Goal: Information Seeking & Learning: Learn about a topic

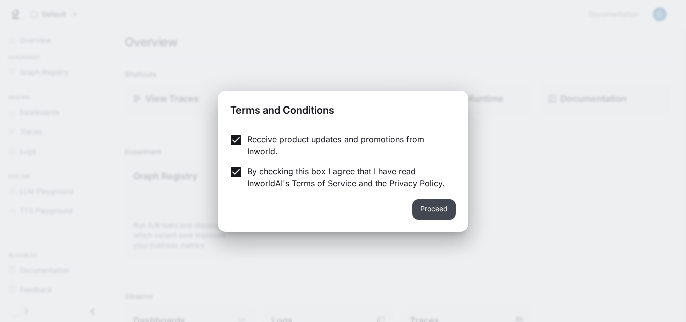
click at [449, 212] on button "Proceed" at bounding box center [435, 209] width 44 height 20
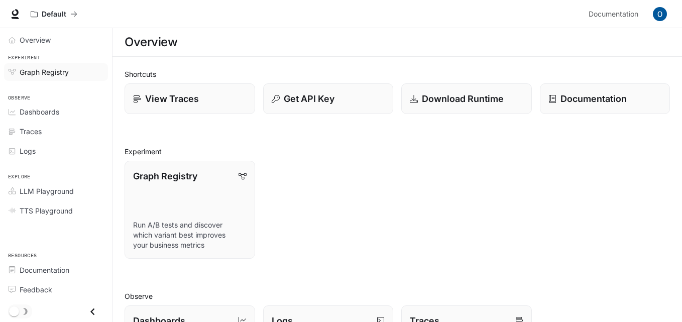
click at [63, 65] on link "Graph Registry" at bounding box center [56, 72] width 104 height 18
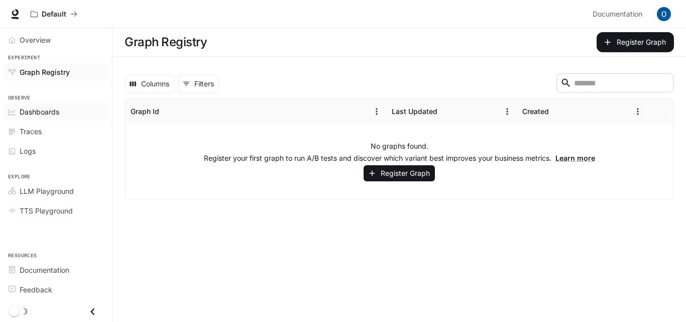
click at [67, 105] on link "Dashboards" at bounding box center [56, 112] width 104 height 18
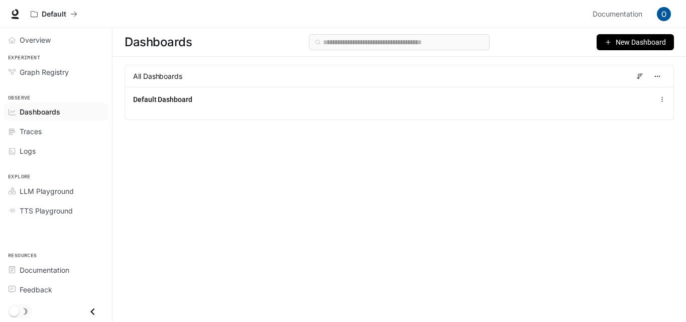
click at [47, 127] on div "Traces" at bounding box center [62, 131] width 84 height 11
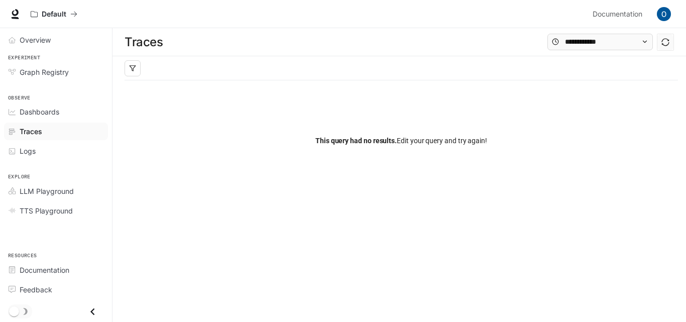
click at [91, 311] on icon "Close drawer" at bounding box center [92, 311] width 4 height 7
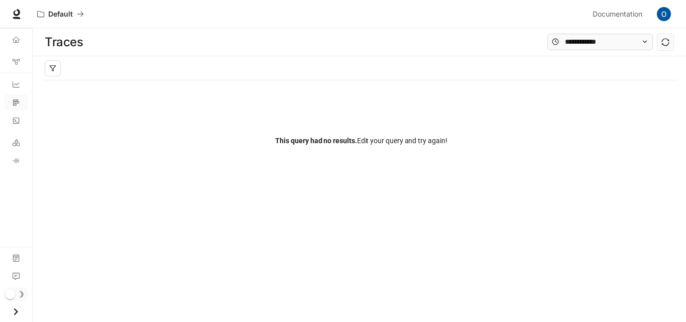
click at [11, 312] on icon "Open drawer" at bounding box center [16, 312] width 14 height 14
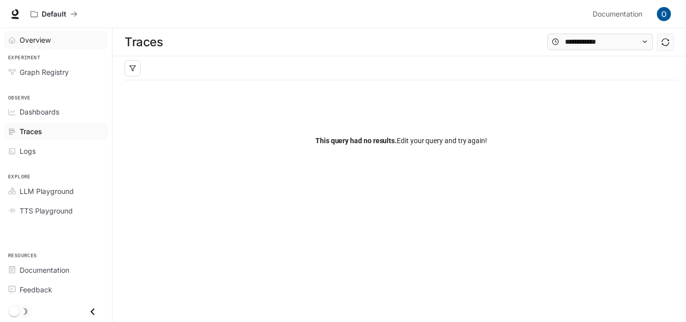
click at [10, 34] on link "Overview" at bounding box center [56, 40] width 104 height 18
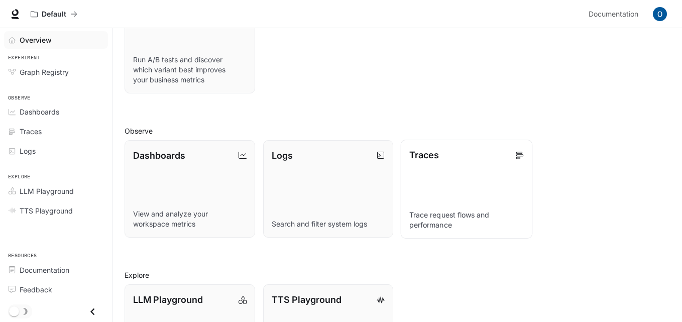
scroll to position [166, 0]
click at [436, 161] on p "Traces" at bounding box center [424, 154] width 30 height 14
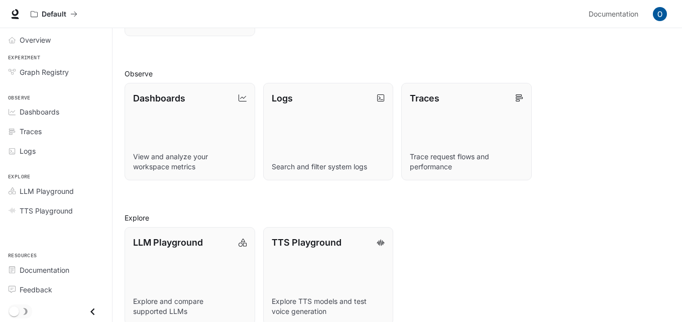
scroll to position [238, 0]
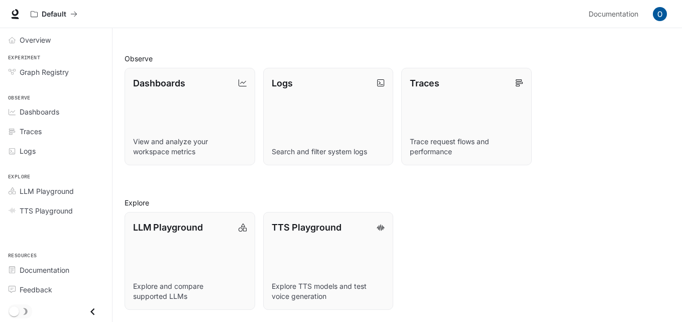
click at [19, 132] on span "Traces" at bounding box center [14, 131] width 11 height 7
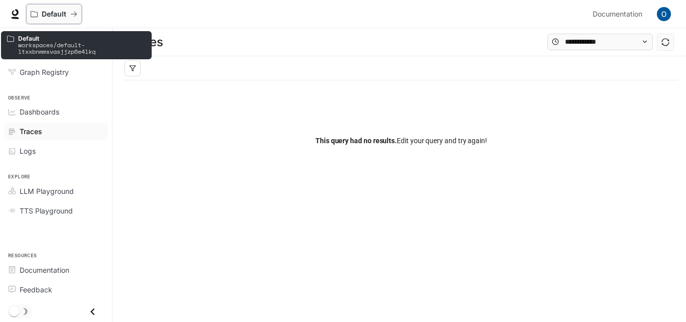
click at [49, 12] on p "Default" at bounding box center [54, 14] width 25 height 9
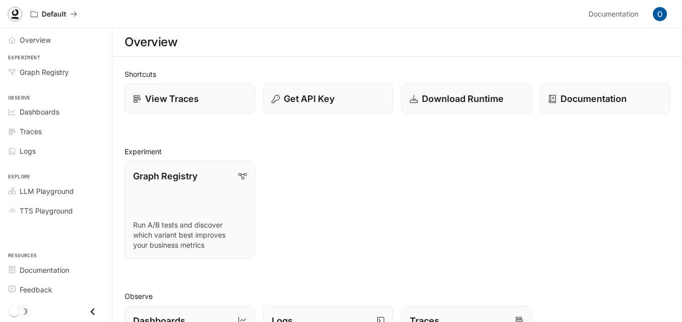
click at [15, 17] on icon at bounding box center [16, 18] width 8 height 2
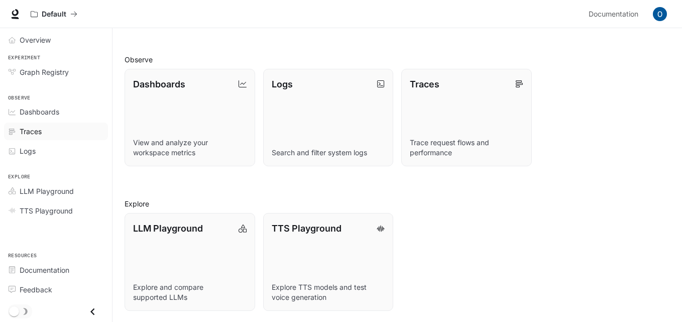
scroll to position [238, 0]
click at [31, 268] on span "Documentation" at bounding box center [45, 270] width 50 height 11
click at [34, 289] on span "Feedback" at bounding box center [36, 289] width 33 height 11
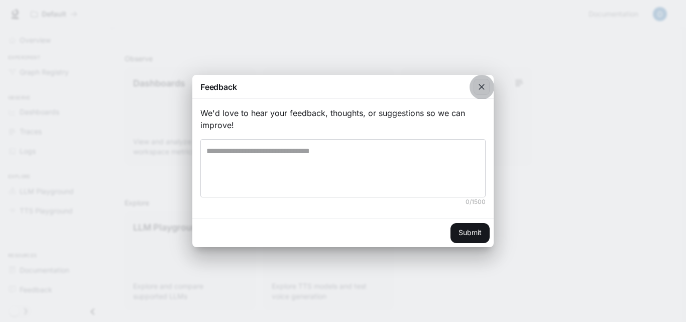
click at [480, 81] on div "button" at bounding box center [482, 87] width 16 height 16
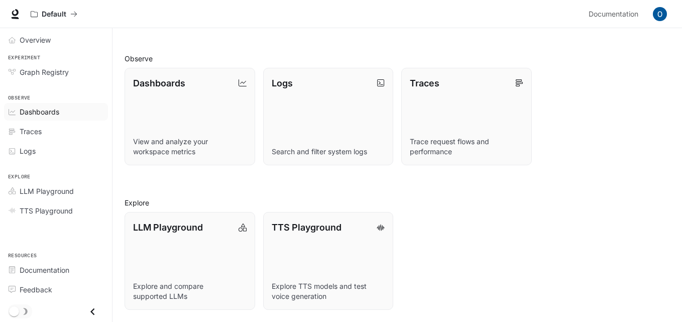
click at [32, 113] on span "Dashboards" at bounding box center [40, 112] width 40 height 11
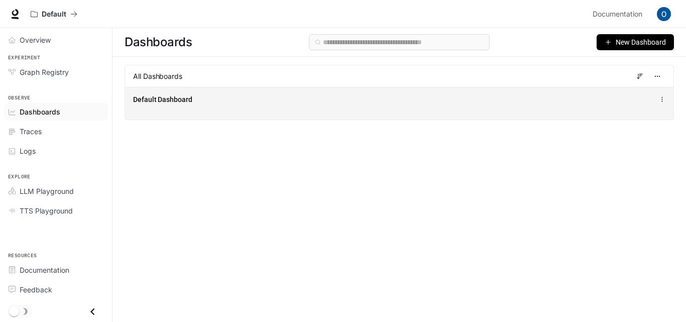
click at [662, 101] on icon at bounding box center [662, 99] width 7 height 7
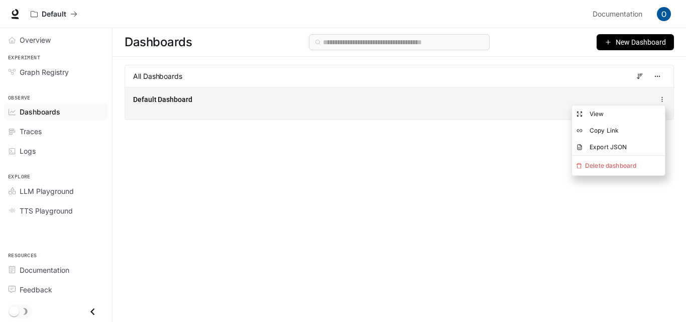
click at [457, 95] on div "Default Dashboard" at bounding box center [399, 99] width 533 height 12
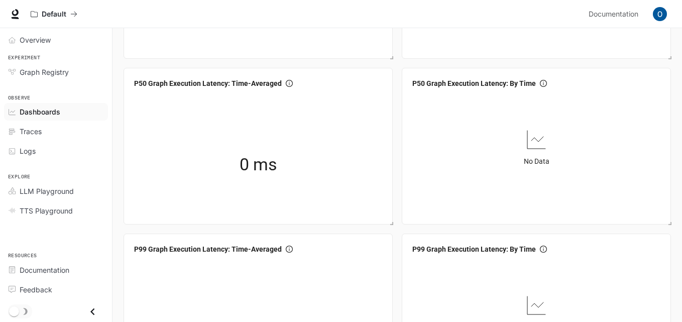
scroll to position [170, 0]
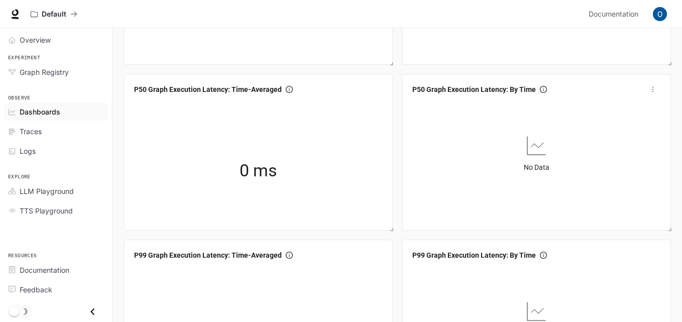
click at [466, 164] on div "No Data" at bounding box center [536, 153] width 256 height 110
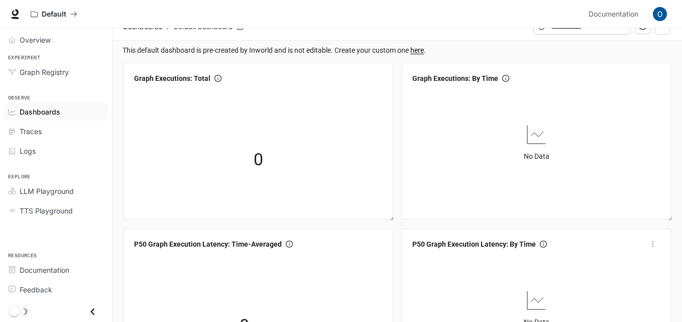
scroll to position [0, 0]
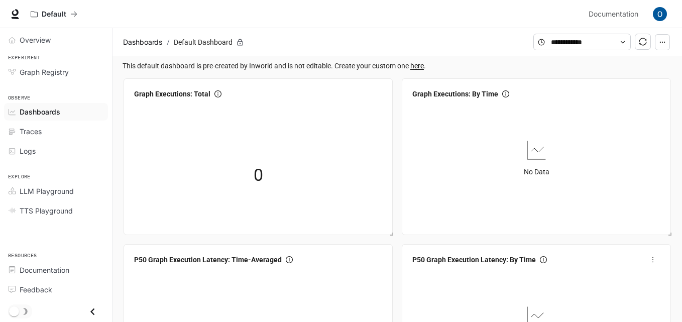
click at [417, 124] on div "No Data" at bounding box center [536, 158] width 256 height 110
drag, startPoint x: 378, startPoint y: 206, endPoint x: 324, endPoint y: 61, distance: 154.5
click at [324, 61] on span "This default dashboard is pre-created by Inworld and is not editable. Create yo…" at bounding box center [399, 65] width 552 height 11
click at [420, 67] on link "here" at bounding box center [417, 66] width 14 height 8
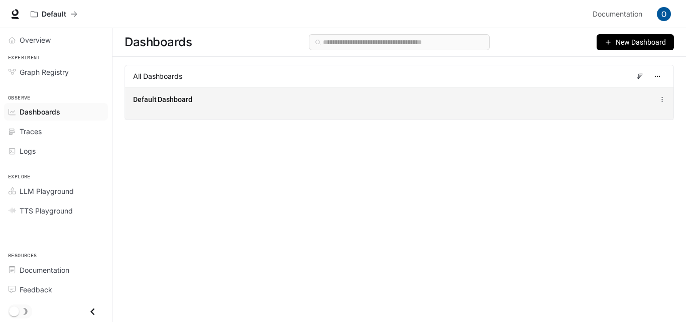
click at [342, 91] on div "Default Dashboard" at bounding box center [399, 103] width 549 height 33
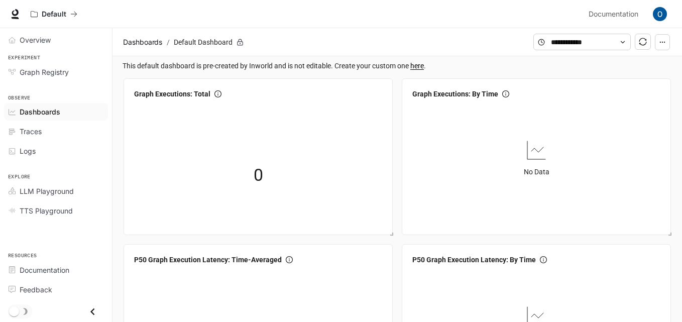
click at [663, 36] on button "button" at bounding box center [662, 42] width 15 height 16
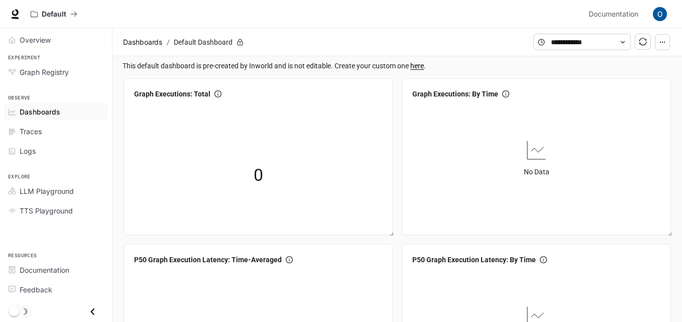
click at [220, 44] on article "Default Dashboard" at bounding box center [203, 42] width 63 height 19
